Goal: Task Accomplishment & Management: Complete application form

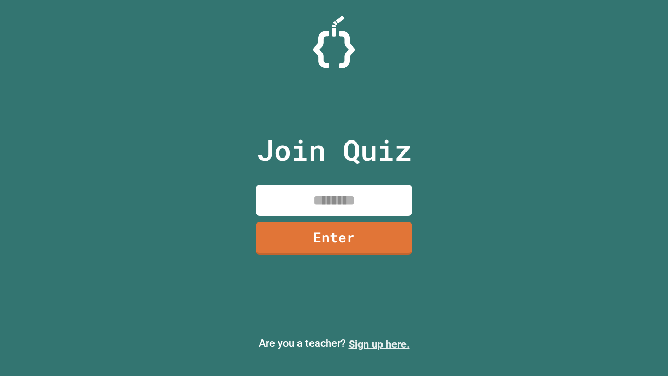
click at [379, 344] on link "Sign up here." at bounding box center [379, 344] width 61 height 13
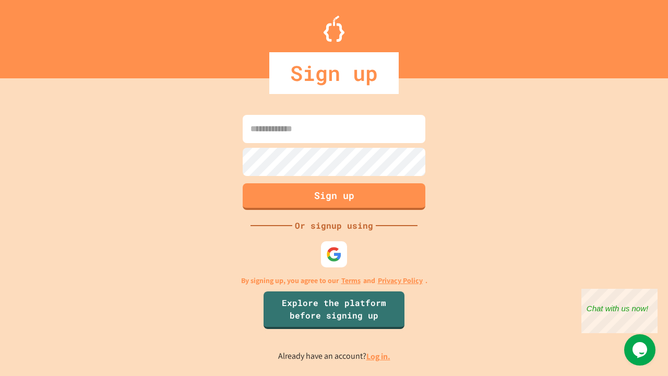
click at [379, 356] on link "Log in." at bounding box center [378, 356] width 24 height 11
